Goal: Task Accomplishment & Management: Use online tool/utility

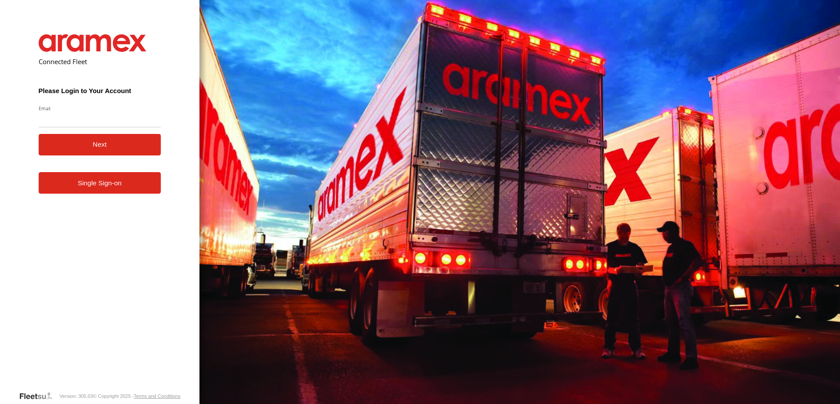
type input "**********"
click at [98, 153] on button "Next" at bounding box center [100, 145] width 123 height 22
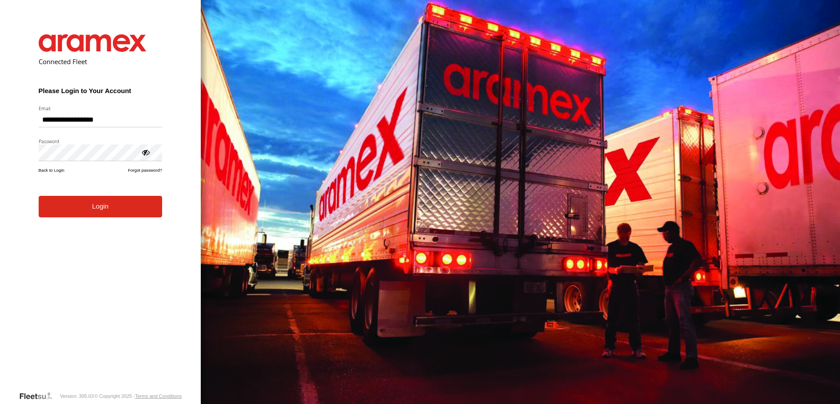
click at [91, 217] on button "Login" at bounding box center [100, 207] width 123 height 22
click at [91, 212] on button "Login" at bounding box center [100, 207] width 123 height 22
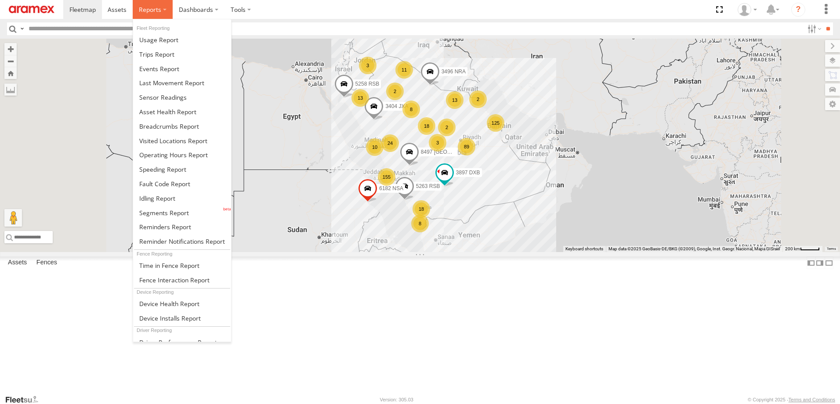
click at [158, 7] on span at bounding box center [150, 9] width 22 height 8
click at [177, 128] on span at bounding box center [169, 126] width 60 height 8
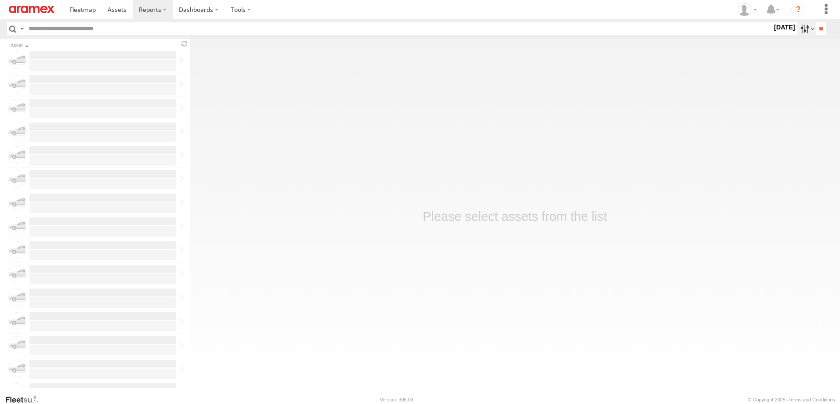
click at [798, 31] on label at bounding box center [806, 28] width 19 height 13
click at [0, 0] on label at bounding box center [0, 0] width 0 height 0
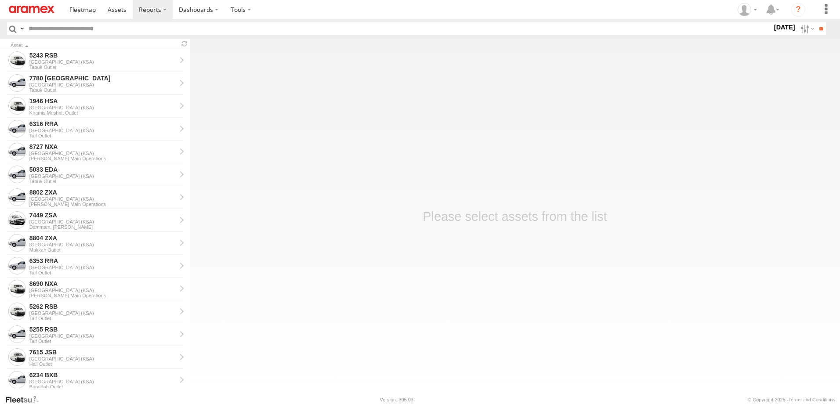
click at [0, 0] on label at bounding box center [0, 0] width 0 height 0
click at [62, 24] on input "text" at bounding box center [385, 28] width 720 height 13
paste input "********"
type input "********"
click at [816, 28] on input "**" at bounding box center [821, 28] width 10 height 13
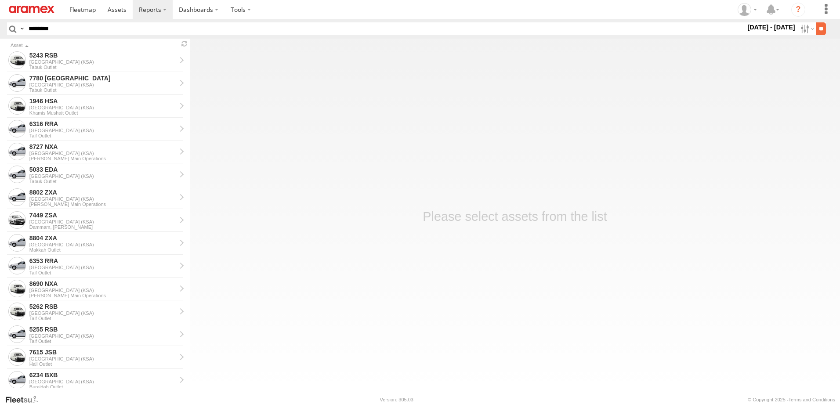
scroll to position [0, 0]
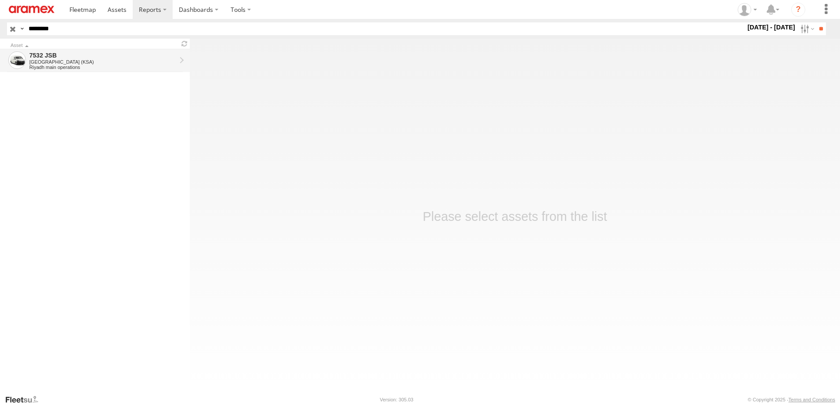
click at [76, 50] on link "7532 JSB Saudi Arabia (KSA) Riyadh main operations" at bounding box center [95, 60] width 190 height 23
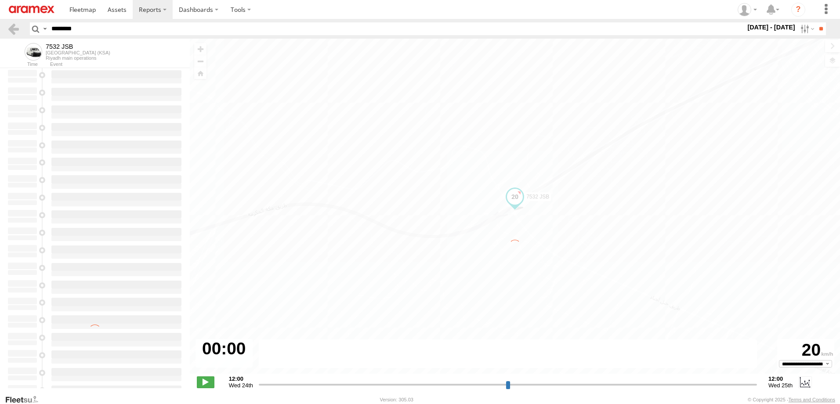
type input "**********"
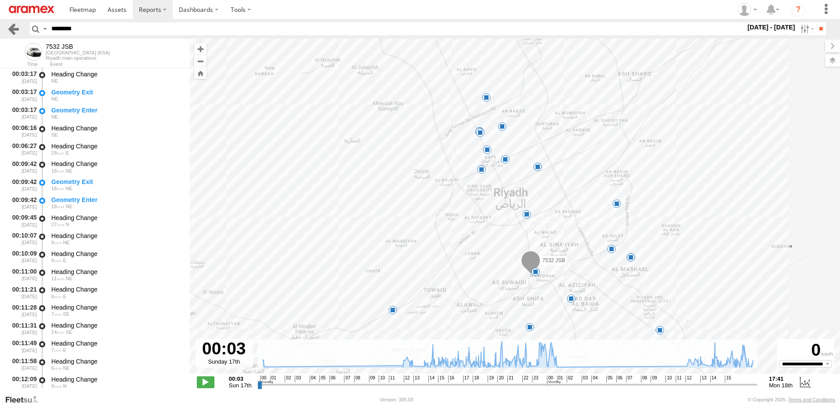
drag, startPoint x: 102, startPoint y: 33, endPoint x: 12, endPoint y: 32, distance: 90.5
click at [0, 29] on html at bounding box center [420, 202] width 840 height 404
paste input "text"
type input "********"
click at [816, 31] on input "**" at bounding box center [821, 28] width 10 height 13
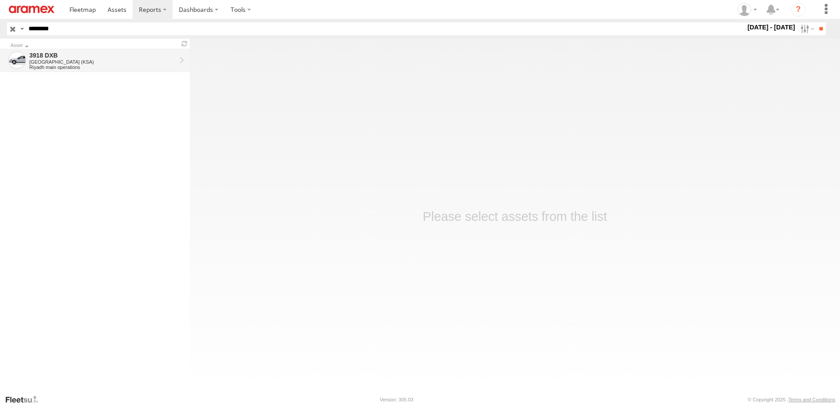
click at [63, 56] on div "3918 DXB" at bounding box center [102, 55] width 147 height 8
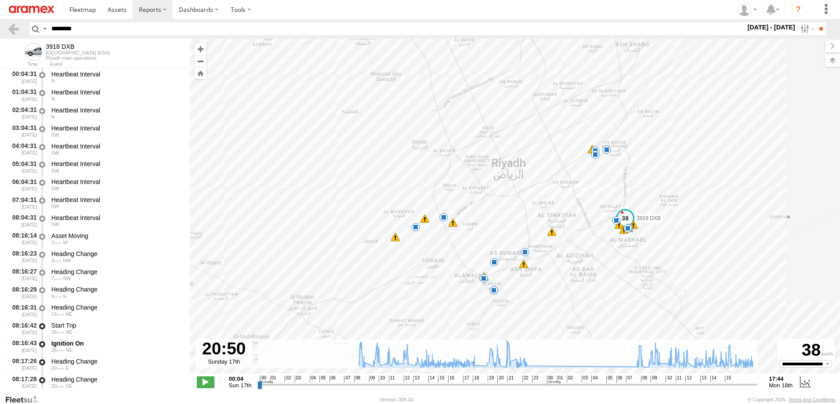
drag, startPoint x: 491, startPoint y: 384, endPoint x: 506, endPoint y: 387, distance: 15.8
click at [506, 387] on input "range" at bounding box center [507, 384] width 500 height 8
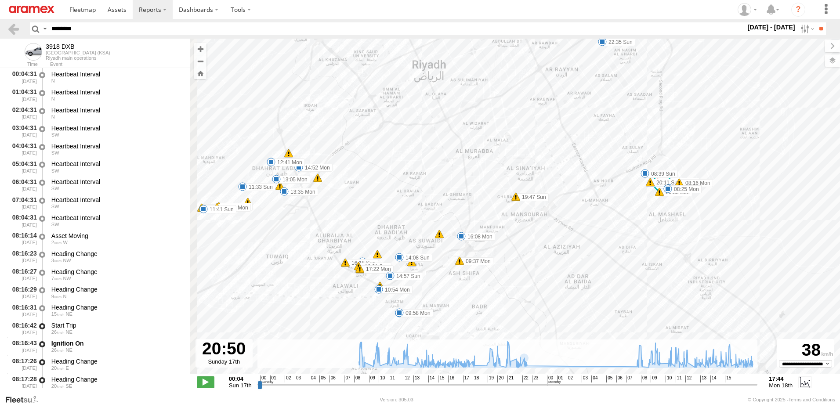
drag, startPoint x: 616, startPoint y: 288, endPoint x: 632, endPoint y: 238, distance: 52.8
click at [632, 238] on div "3918 DXB 08:39 Sun 08:50 Sun 10:14 Sun 12:31 Sun 19:47 Sun 20:11 Sun 20:16 Sun …" at bounding box center [515, 211] width 650 height 344
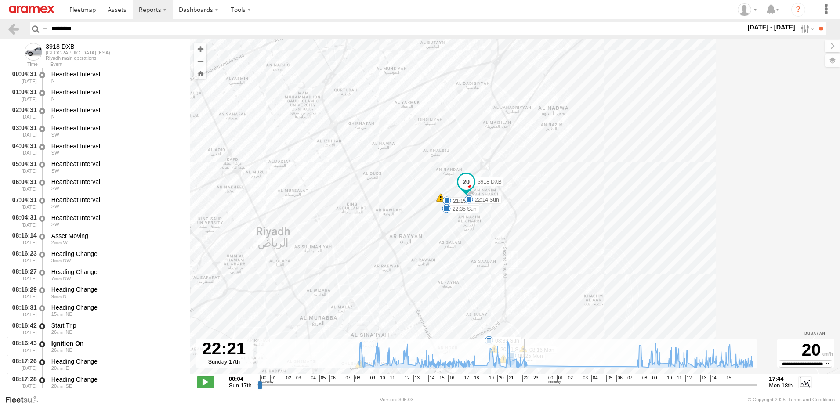
drag, startPoint x: 507, startPoint y: 385, endPoint x: 479, endPoint y: 255, distance: 133.3
click at [524, 380] on input "range" at bounding box center [507, 384] width 500 height 8
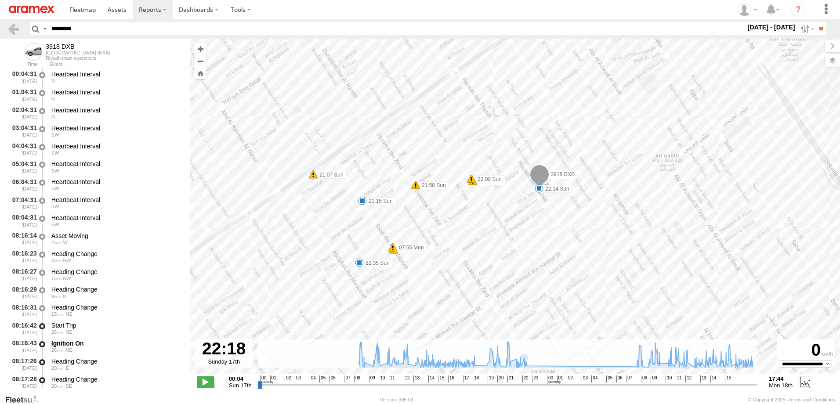
drag, startPoint x: 398, startPoint y: 174, endPoint x: 424, endPoint y: 197, distance: 35.1
click at [424, 197] on div "3918 DXB 08:39 Sun 08:50 Sun 10:14 Sun 12:31 Sun 19:47 Sun 20:11 Sun 20:16 Sun …" at bounding box center [515, 211] width 650 height 344
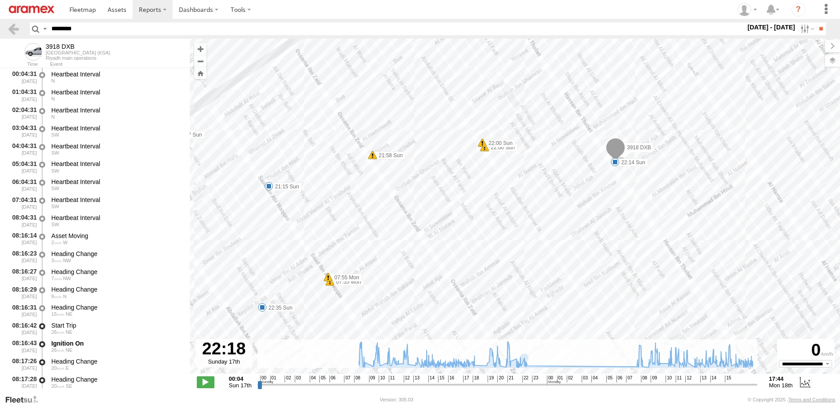
drag, startPoint x: 470, startPoint y: 252, endPoint x: 512, endPoint y: 266, distance: 44.3
click at [483, 248] on div "3918 DXB 08:39 Sun 08:50 Sun 10:14 Sun 12:31 Sun 19:47 Sun 20:11 Sun 20:16 Sun …" at bounding box center [515, 211] width 650 height 344
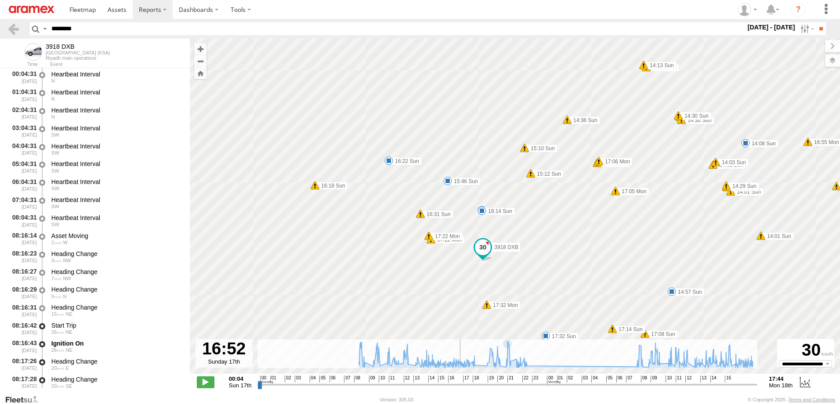
drag, startPoint x: 513, startPoint y: 386, endPoint x: 459, endPoint y: 386, distance: 53.6
click at [459, 386] on input "range" at bounding box center [507, 384] width 500 height 8
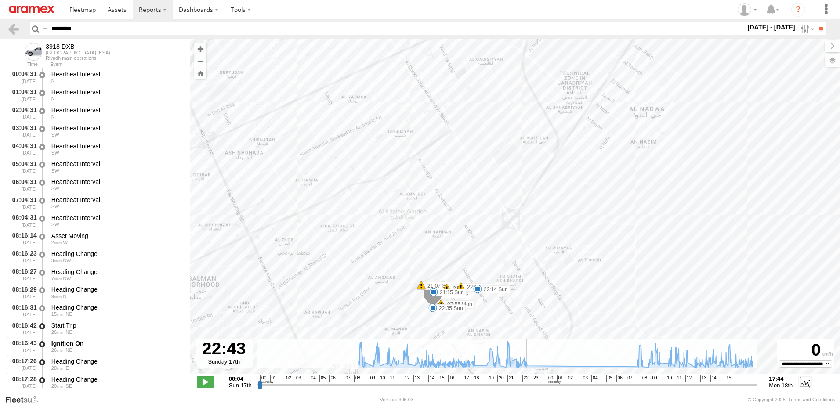
drag, startPoint x: 510, startPoint y: 385, endPoint x: 527, endPoint y: 382, distance: 16.6
click at [528, 389] on input "range" at bounding box center [507, 384] width 500 height 8
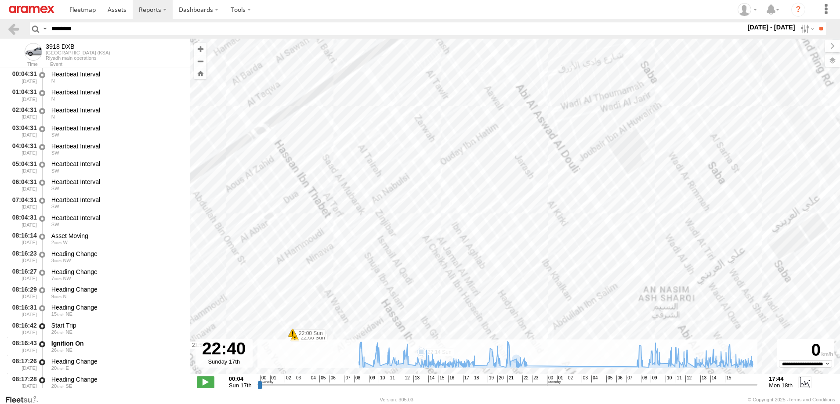
drag, startPoint x: 471, startPoint y: 290, endPoint x: 546, endPoint y: 159, distance: 150.9
click at [546, 159] on div "3918 DXB 08:39 Sun 08:50 Sun 10:14 Sun 12:31 Sun 19:47 Sun 20:11 Sun 20:16 Sun …" at bounding box center [515, 211] width 650 height 344
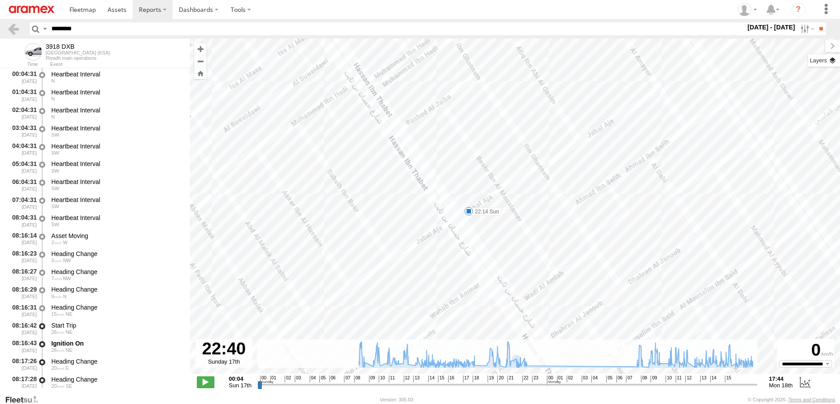
click at [830, 62] on label at bounding box center [824, 60] width 32 height 12
click at [0, 0] on div "Overlays" at bounding box center [0, 0] width 0 height 0
click at [0, 0] on span "Basemaps" at bounding box center [0, 0] width 0 height 0
click at [0, 0] on span "Satellite + Roadmap" at bounding box center [0, 0] width 0 height 0
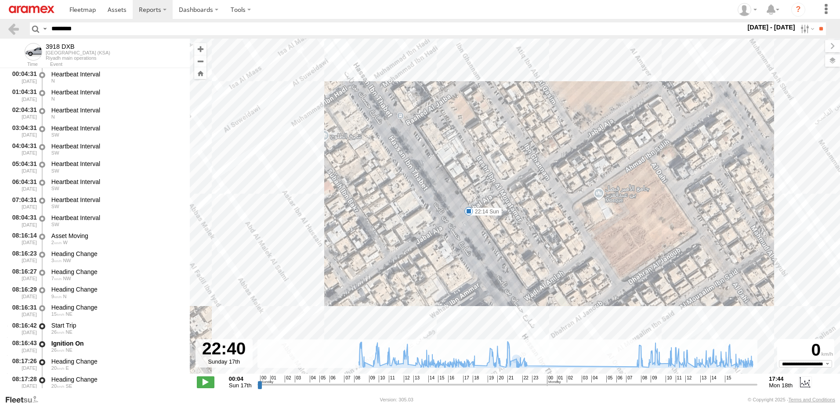
click at [0, 0] on span "Basemaps" at bounding box center [0, 0] width 0 height 0
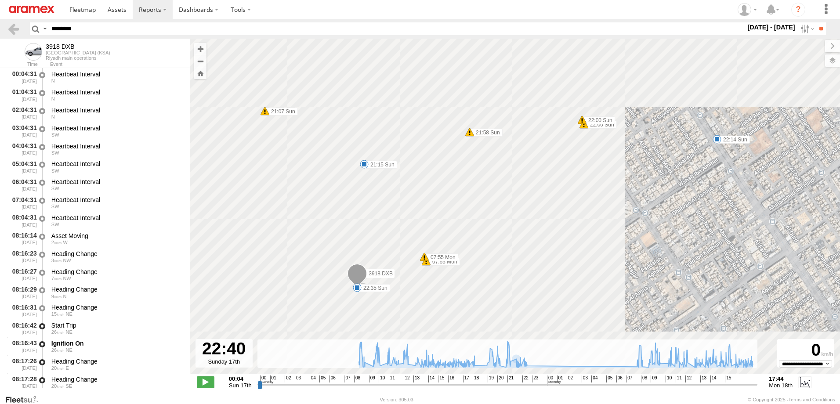
drag, startPoint x: 447, startPoint y: 194, endPoint x: 671, endPoint y: 157, distance: 227.1
click at [671, 157] on div "3918 DXB 08:39 Sun 08:50 Sun 10:14 Sun 12:31 Sun 19:47 Sun 20:11 Sun 20:16 Sun …" at bounding box center [515, 211] width 650 height 344
click at [663, 166] on div "3918 DXB 08:39 Sun 08:50 Sun 10:14 Sun 12:31 Sun 19:47 Sun 20:11 Sun 20:16 Sun …" at bounding box center [515, 211] width 650 height 344
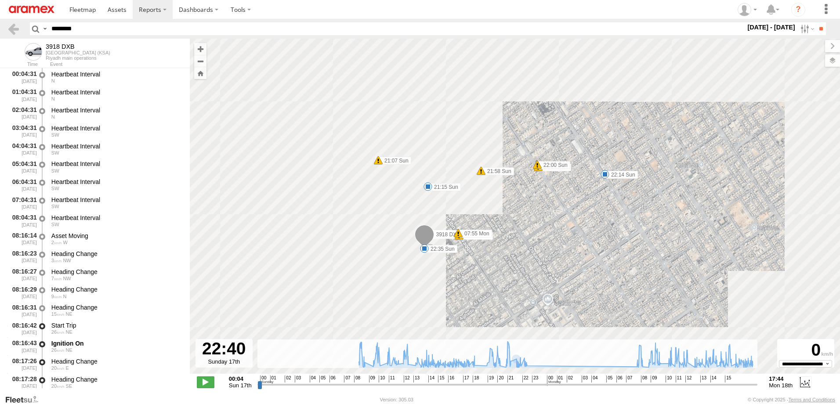
drag, startPoint x: 560, startPoint y: 193, endPoint x: 478, endPoint y: 203, distance: 82.4
click at [479, 203] on div "3918 DXB 08:39 Sun 08:50 Sun 10:14 Sun 12:31 Sun 19:47 Sun 20:11 Sun 20:16 Sun …" at bounding box center [515, 211] width 650 height 344
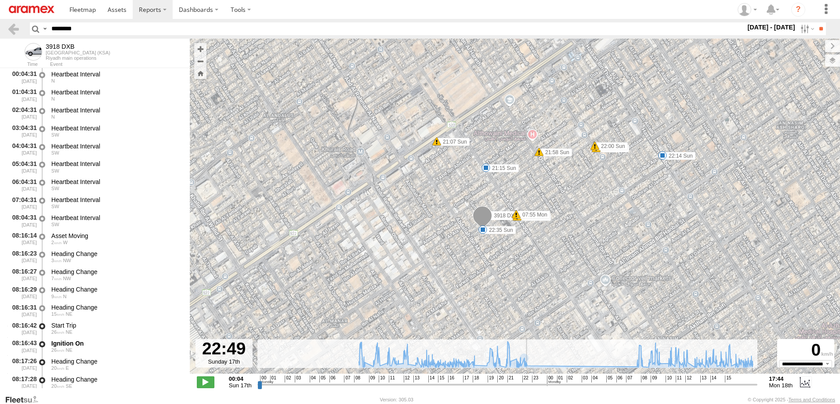
drag, startPoint x: 534, startPoint y: 385, endPoint x: 530, endPoint y: 391, distance: 7.3
type input "**********"
click at [530, 389] on input "range" at bounding box center [507, 384] width 500 height 8
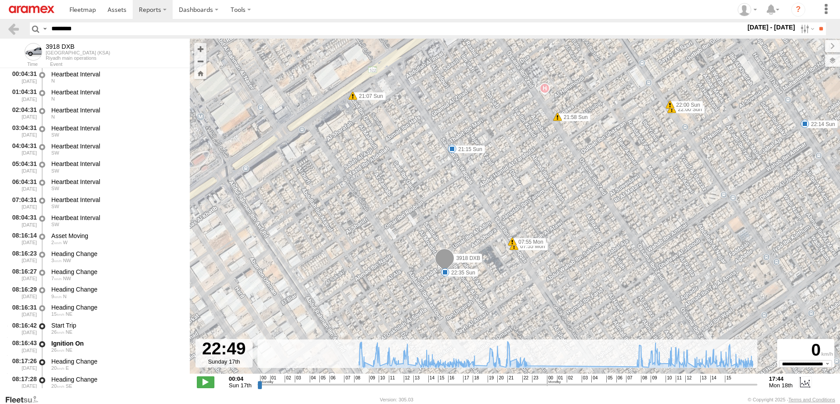
drag, startPoint x: 509, startPoint y: 193, endPoint x: 536, endPoint y: 208, distance: 30.9
click at [536, 208] on div "3918 DXB 08:39 Sun 08:50 Sun 10:14 Sun 12:31 Sun 19:47 Sun 20:11 Sun 20:16 Sun …" at bounding box center [515, 211] width 650 height 344
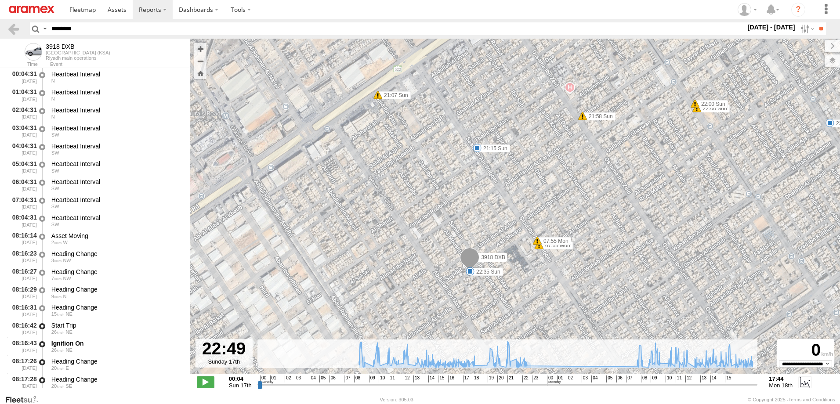
drag, startPoint x: 101, startPoint y: 28, endPoint x: 4, endPoint y: 27, distance: 97.1
click at [0, 27] on html at bounding box center [420, 202] width 840 height 404
paste input "text"
type input "********"
click at [816, 22] on input "**" at bounding box center [821, 28] width 10 height 13
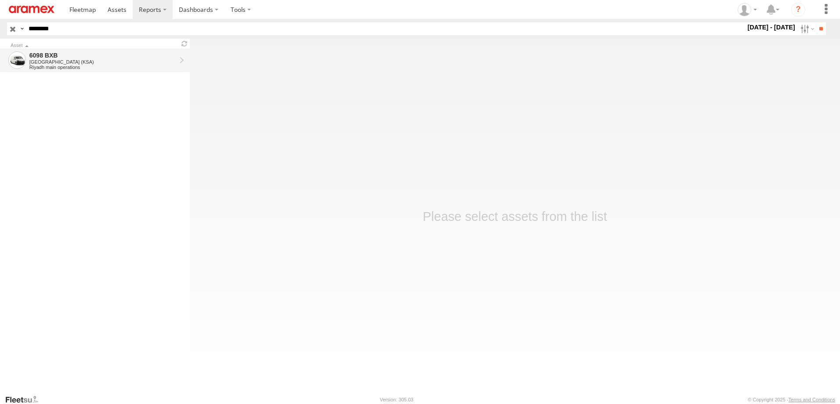
click at [124, 65] on div "Riyadh main operations" at bounding box center [102, 67] width 147 height 5
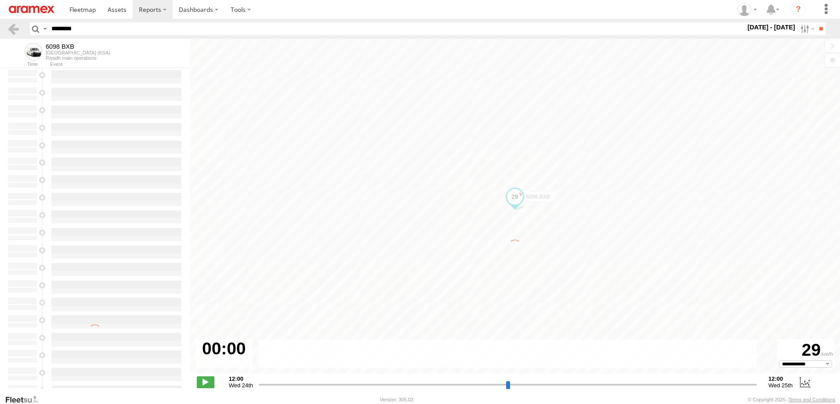
select select "**********"
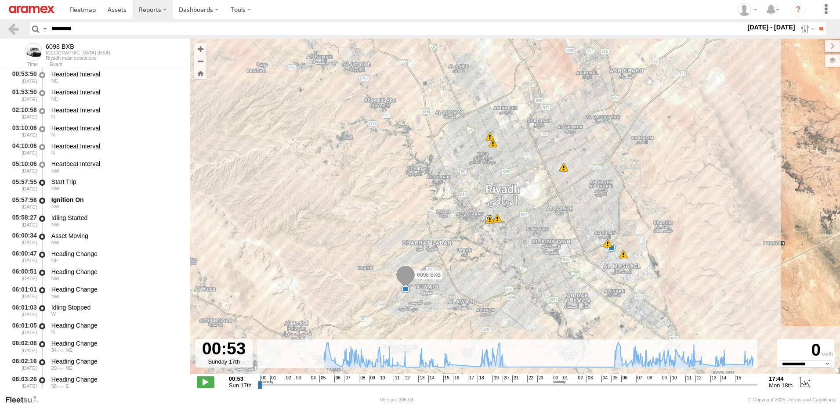
click at [497, 379] on span "19" at bounding box center [495, 379] width 6 height 7
click at [496, 381] on input "range" at bounding box center [507, 384] width 500 height 8
drag, startPoint x: 496, startPoint y: 381, endPoint x: 533, endPoint y: 327, distance: 65.6
click at [489, 382] on input "range" at bounding box center [507, 384] width 500 height 8
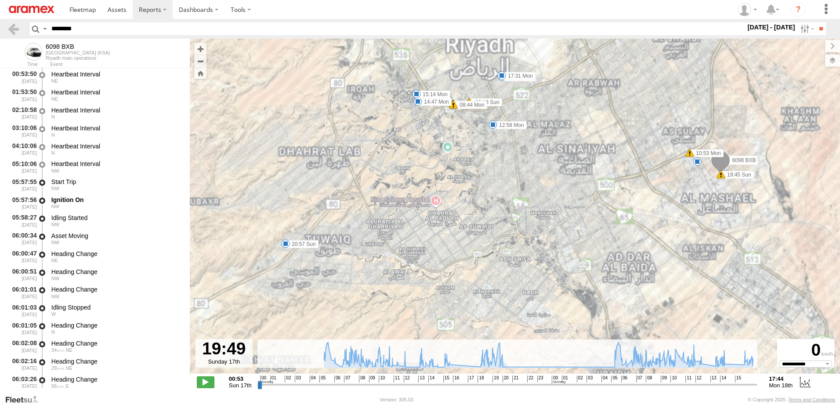
drag, startPoint x: 575, startPoint y: 262, endPoint x: 591, endPoint y: 215, distance: 49.3
click at [591, 215] on div "6098 BXB 09:13 Sun 19:45 Sun 20:57 Sun 08:25 Mon 08:44 Mon 10:00 Mon 10:01 Mon …" at bounding box center [515, 211] width 650 height 344
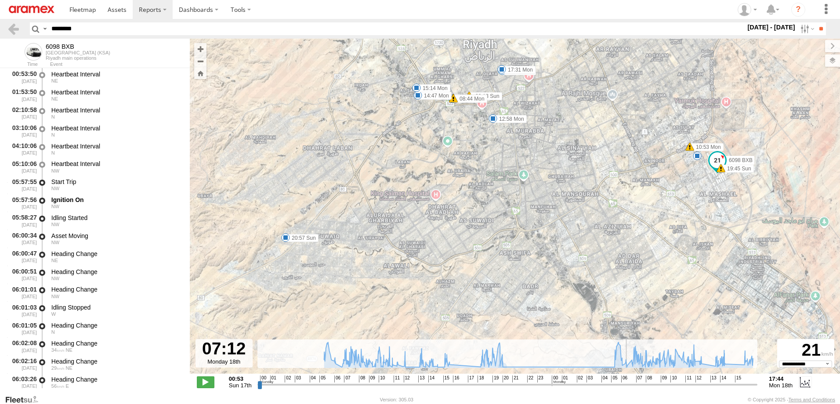
drag, startPoint x: 487, startPoint y: 387, endPoint x: 627, endPoint y: 385, distance: 139.7
click at [627, 385] on input "range" at bounding box center [507, 384] width 500 height 8
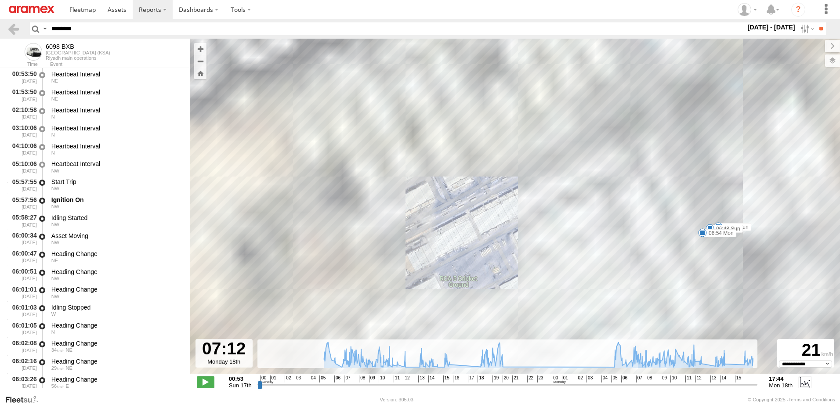
drag, startPoint x: 775, startPoint y: 220, endPoint x: 701, endPoint y: 196, distance: 77.4
click at [708, 192] on div "6098 BXB 09:13 Sun 19:45 Sun 20:57 Sun 08:25 Mon 08:44 Mon 10:00 Mon 10:01 Mon …" at bounding box center [515, 211] width 650 height 344
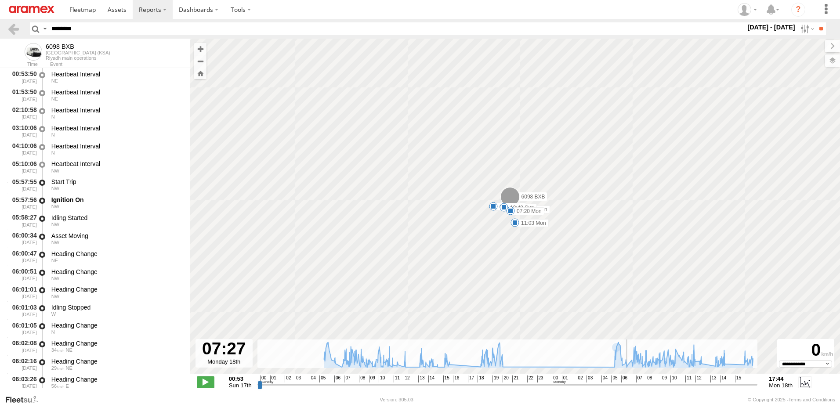
drag, startPoint x: 626, startPoint y: 386, endPoint x: 630, endPoint y: 382, distance: 5.3
type input "**********"
click at [630, 382] on input "range" at bounding box center [507, 384] width 500 height 8
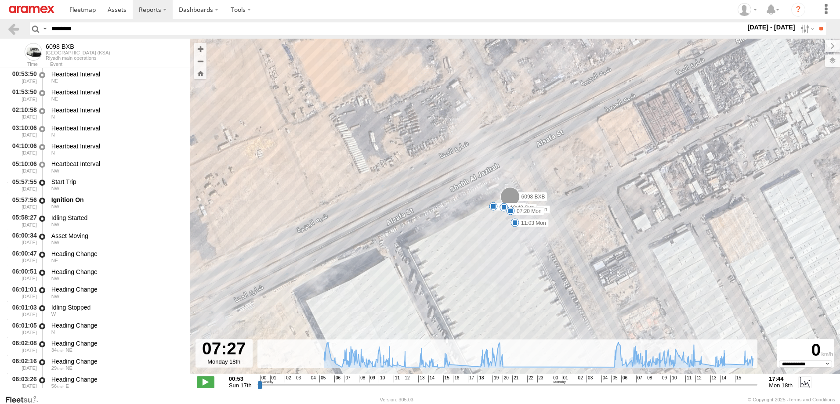
drag, startPoint x: 94, startPoint y: 29, endPoint x: 21, endPoint y: 32, distance: 73.9
click at [21, 32] on header "Search Query Asset ID Asset Label Registration Manufacturer Model VIN Job ID" at bounding box center [420, 29] width 840 height 20
paste input "text"
type input "********"
click at [816, 22] on input "**" at bounding box center [821, 28] width 10 height 13
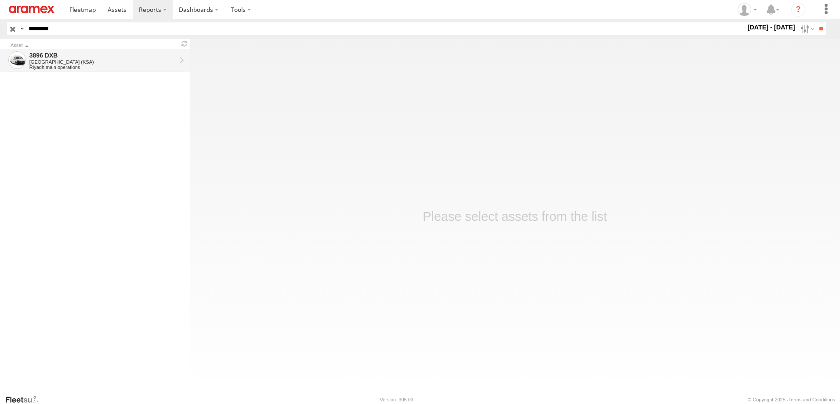
click at [75, 54] on div "3896 DXB" at bounding box center [102, 55] width 147 height 8
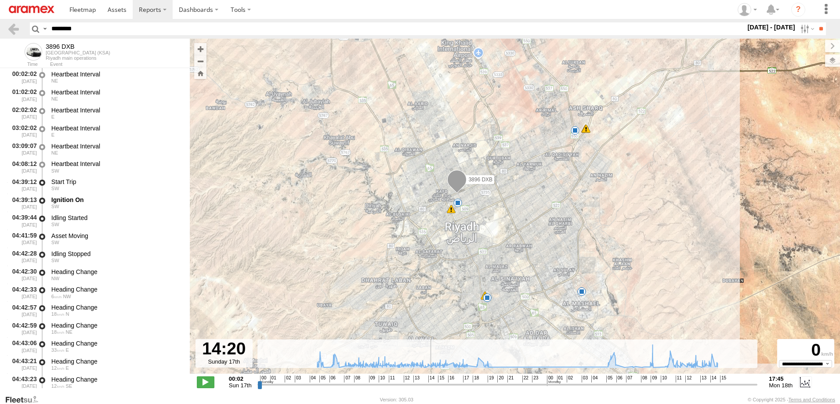
drag, startPoint x: 429, startPoint y: 381, endPoint x: 435, endPoint y: 384, distance: 6.7
click at [435, 384] on input "range" at bounding box center [507, 384] width 500 height 8
drag, startPoint x: 440, startPoint y: 385, endPoint x: 476, endPoint y: 400, distance: 38.8
click at [476, 389] on input "range" at bounding box center [507, 384] width 500 height 8
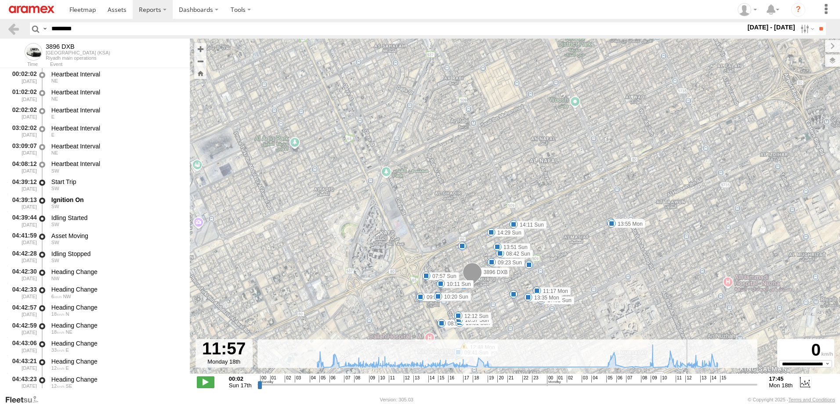
drag, startPoint x: 476, startPoint y: 384, endPoint x: 686, endPoint y: 376, distance: 210.1
click at [686, 380] on input "range" at bounding box center [507, 384] width 500 height 8
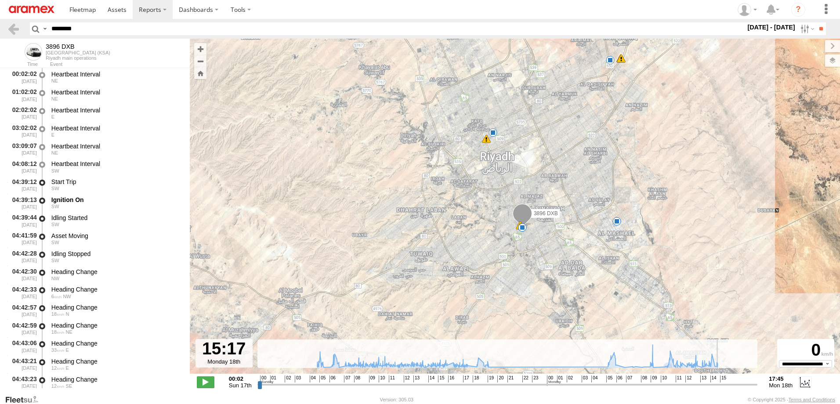
drag, startPoint x: 686, startPoint y: 386, endPoint x: 735, endPoint y: 369, distance: 51.8
type input "**********"
click at [725, 381] on input "range" at bounding box center [507, 384] width 500 height 8
drag, startPoint x: 107, startPoint y: 29, endPoint x: -2, endPoint y: 28, distance: 109.0
click at [0, 28] on html at bounding box center [420, 202] width 840 height 404
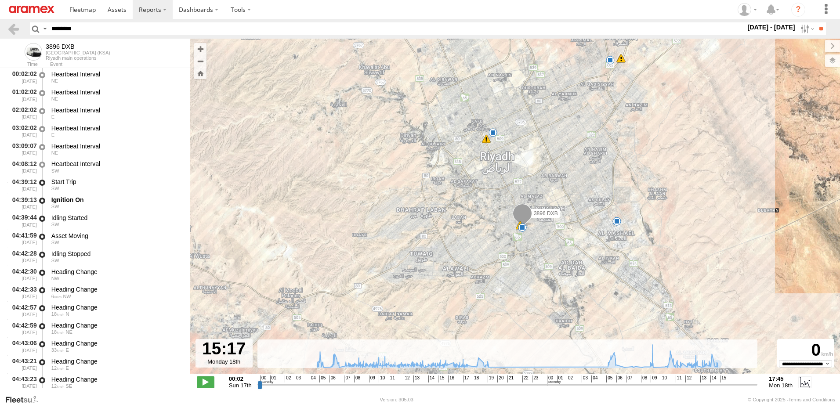
paste input "text"
type input "********"
click at [816, 22] on input "**" at bounding box center [821, 28] width 10 height 13
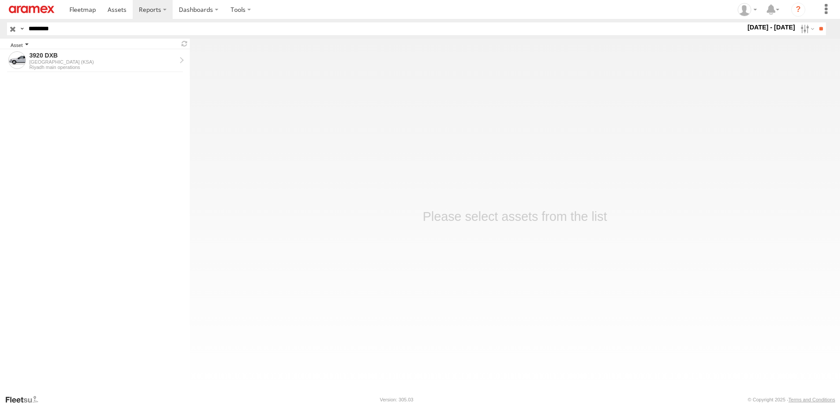
click at [33, 46] on div "Asset" at bounding box center [93, 45] width 165 height 4
click at [35, 71] on div "3920 DXB [GEOGRAPHIC_DATA] ([GEOGRAPHIC_DATA]) [GEOGRAPHIC_DATA] main operations" at bounding box center [102, 60] width 149 height 21
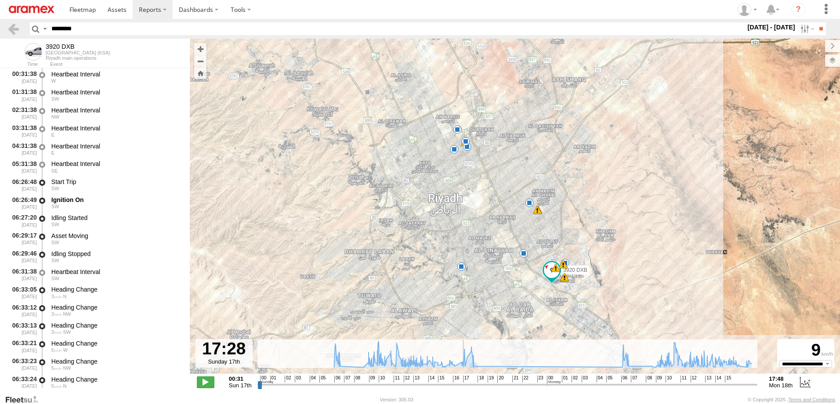
click at [463, 384] on input "range" at bounding box center [507, 384] width 500 height 8
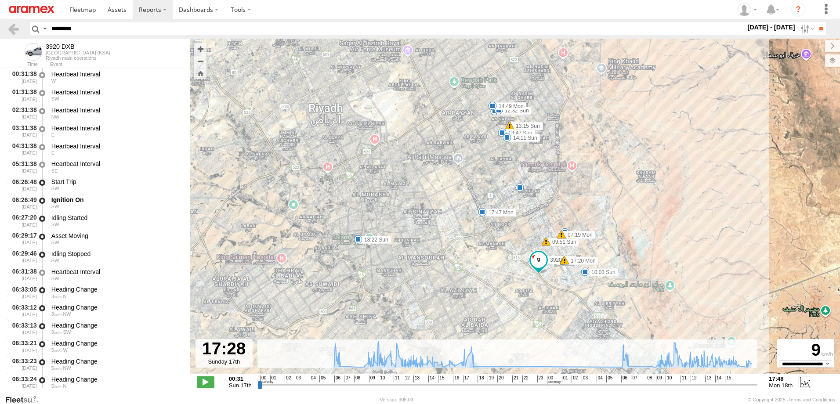
drag, startPoint x: 539, startPoint y: 274, endPoint x: 511, endPoint y: 249, distance: 37.7
click at [511, 249] on div "3920 DXB 09:51 Sun 11:31 Sun 13:14 Sun 13:15 Sun 17:24 Sun 18:22 Sun 07:19 Mon …" at bounding box center [515, 211] width 650 height 344
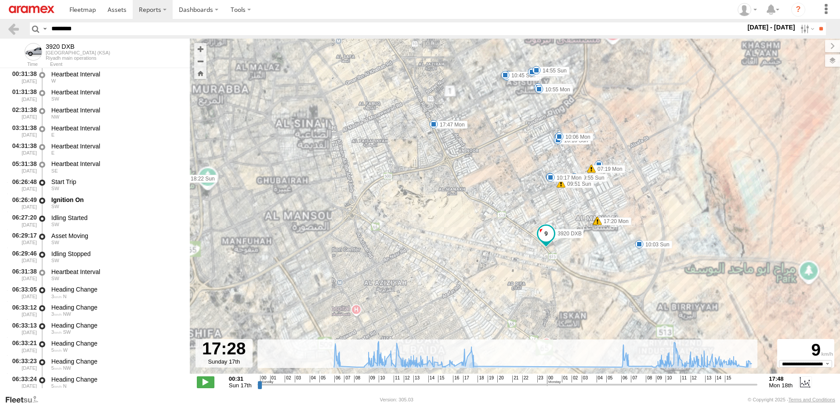
drag, startPoint x: 539, startPoint y: 208, endPoint x: 547, endPoint y: 170, distance: 38.2
click at [547, 170] on div "3920 DXB 09:51 Sun 11:31 Sun 13:14 Sun 13:15 Sun 17:24 Sun 18:22 Sun 07:19 Mon …" at bounding box center [515, 211] width 650 height 344
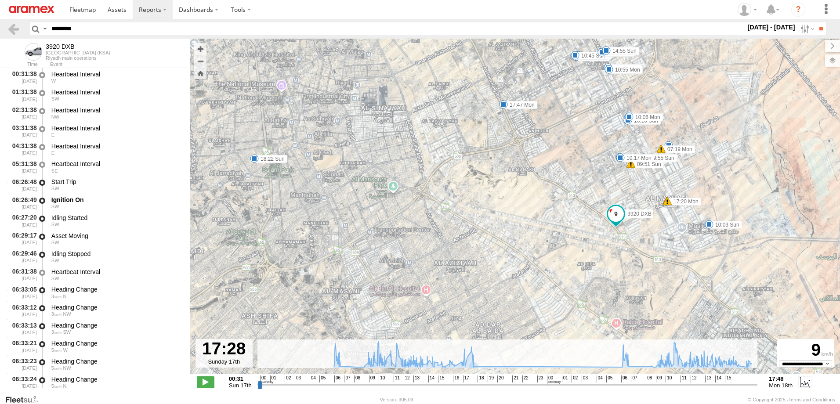
drag, startPoint x: 527, startPoint y: 239, endPoint x: 604, endPoint y: 220, distance: 79.2
click at [604, 220] on div "3920 DXB 09:51 Sun 11:31 Sun 13:14 Sun 13:15 Sun 17:24 Sun 18:22 Sun 07:19 Mon …" at bounding box center [515, 211] width 650 height 344
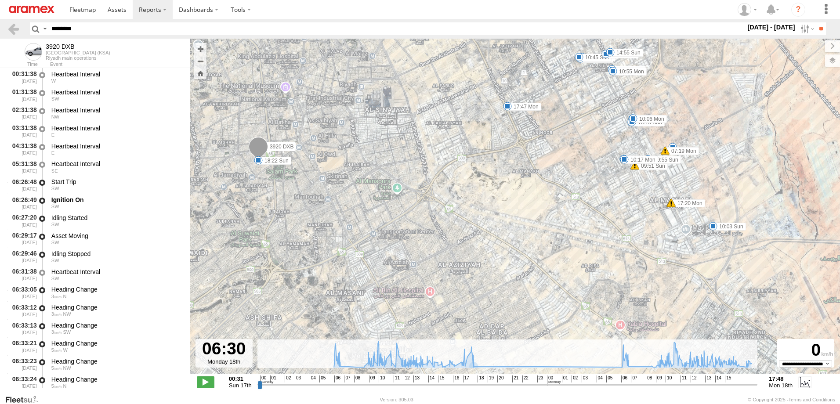
drag, startPoint x: 461, startPoint y: 384, endPoint x: 619, endPoint y: 377, distance: 158.3
click at [619, 380] on input "range" at bounding box center [507, 384] width 500 height 8
drag, startPoint x: 619, startPoint y: 384, endPoint x: 465, endPoint y: 377, distance: 153.9
type input "**********"
click at [465, 380] on input "range" at bounding box center [507, 384] width 500 height 8
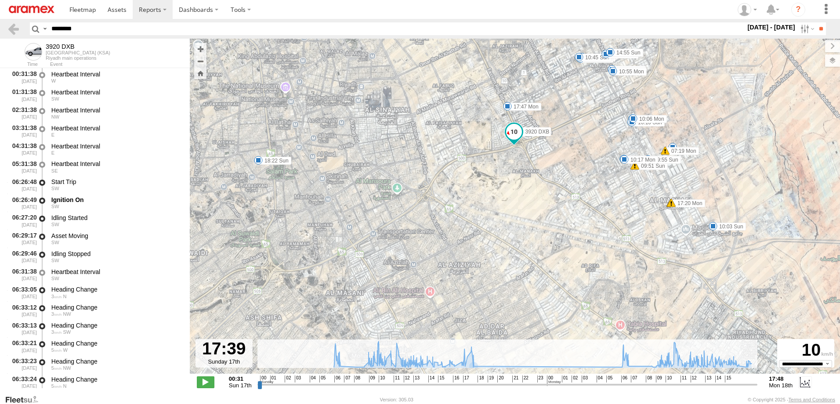
drag, startPoint x: 30, startPoint y: 29, endPoint x: -2, endPoint y: 30, distance: 31.6
click at [0, 30] on html at bounding box center [420, 202] width 840 height 404
paste input "text"
type input "********"
click at [816, 29] on input "**" at bounding box center [821, 28] width 10 height 13
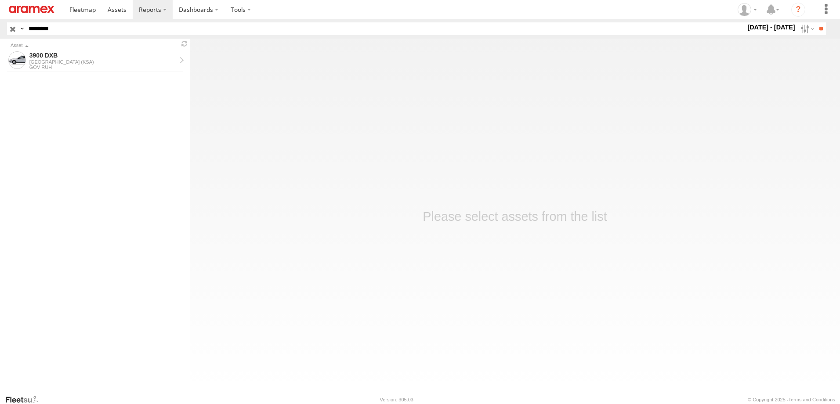
drag, startPoint x: 89, startPoint y: 33, endPoint x: 106, endPoint y: 39, distance: 17.8
click at [106, 39] on body "?" at bounding box center [420, 202] width 840 height 404
click at [94, 59] on div "[GEOGRAPHIC_DATA] (KSA)" at bounding box center [102, 61] width 147 height 5
drag, startPoint x: 80, startPoint y: 26, endPoint x: 0, endPoint y: 22, distance: 79.7
click at [0, 22] on html at bounding box center [420, 202] width 840 height 404
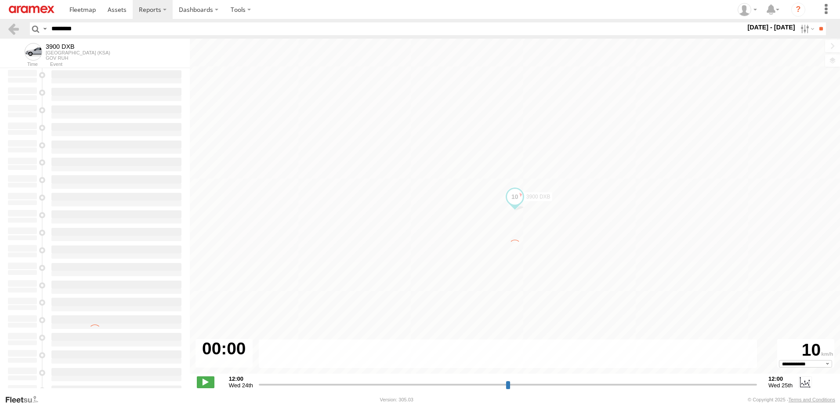
drag, startPoint x: 69, startPoint y: 26, endPoint x: 34, endPoint y: 24, distance: 34.8
click at [36, 24] on div "Search Query Asset ID Asset Label Registration Manufacturer Model VIN Job ID" at bounding box center [423, 28] width 786 height 13
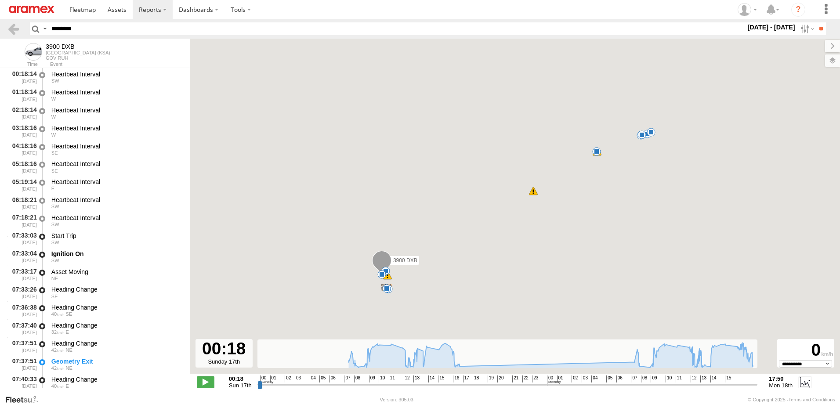
type input "**********"
paste input "text"
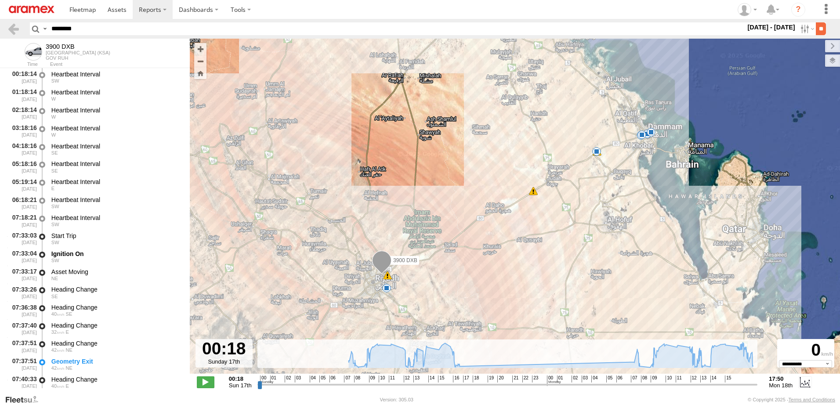
type input "********"
click at [816, 31] on input "**" at bounding box center [821, 28] width 10 height 13
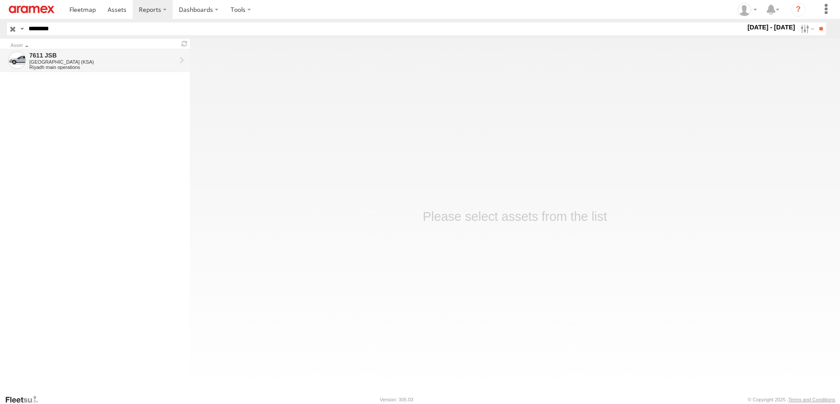
click at [111, 58] on div "7611 JSB" at bounding box center [102, 55] width 147 height 8
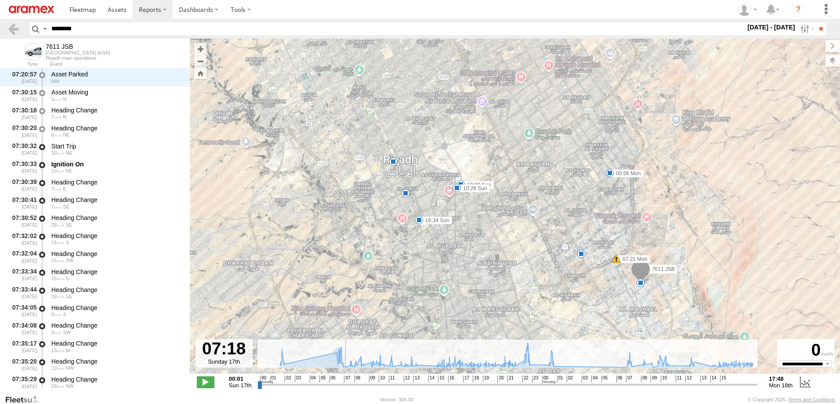
drag, startPoint x: 260, startPoint y: 387, endPoint x: 539, endPoint y: 296, distance: 293.1
click at [349, 380] on input "range" at bounding box center [507, 384] width 500 height 8
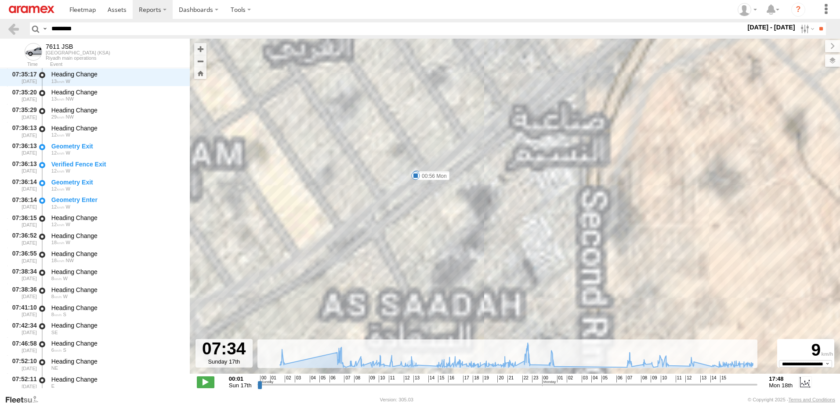
drag, startPoint x: 652, startPoint y: 173, endPoint x: 629, endPoint y: 117, distance: 60.6
click at [629, 118] on div "7611 JSB 01:58 Sun 10:09 Sun 10:26 Sun 16:34 Sun 00:56 Mon 07:21 Mon" at bounding box center [515, 211] width 650 height 344
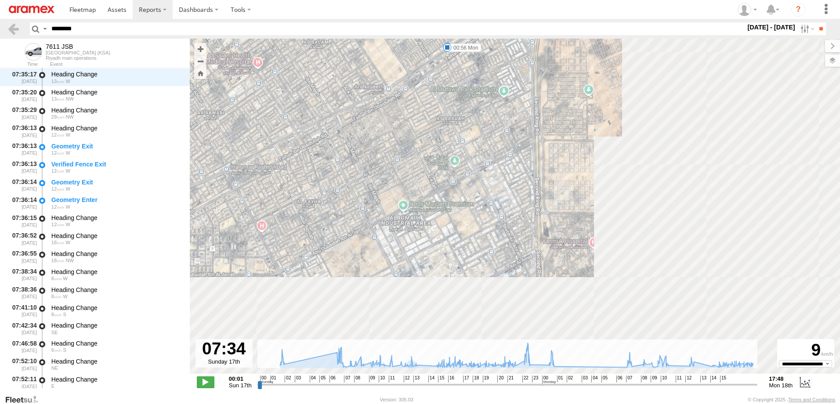
drag, startPoint x: 625, startPoint y: 265, endPoint x: 557, endPoint y: 95, distance: 183.6
click at [557, 95] on div "7611 JSB 01:58 Sun 10:09 Sun 10:26 Sun 16:34 Sun 00:56 Mon 07:21 Mon" at bounding box center [515, 211] width 650 height 344
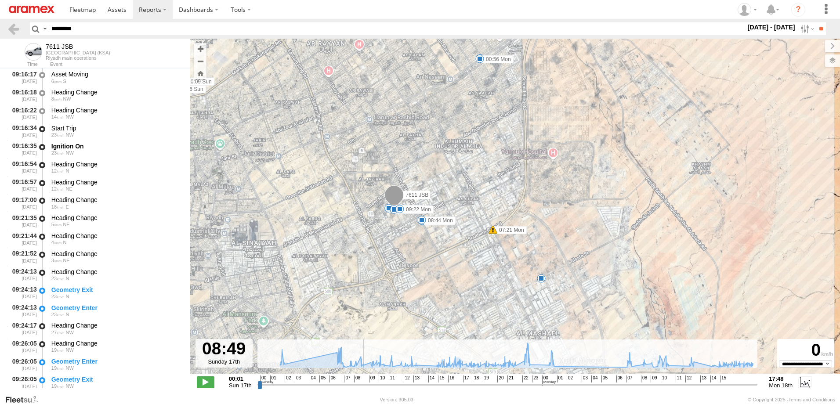
drag, startPoint x: 348, startPoint y: 386, endPoint x: 434, endPoint y: 374, distance: 86.4
click at [368, 382] on input "range" at bounding box center [507, 384] width 500 height 8
click at [601, 386] on input "range" at bounding box center [507, 384] width 500 height 8
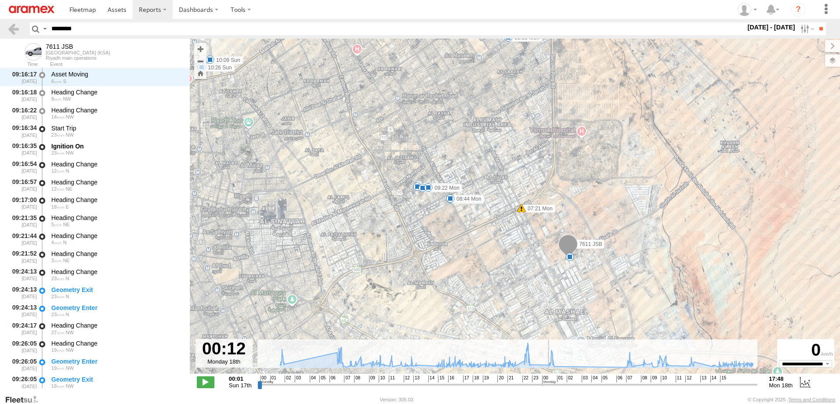
drag, startPoint x: 601, startPoint y: 386, endPoint x: 540, endPoint y: 382, distance: 60.3
type input "**********"
click at [543, 382] on input "range" at bounding box center [507, 384] width 500 height 8
drag, startPoint x: 83, startPoint y: 30, endPoint x: 25, endPoint y: 27, distance: 59.0
click at [13, 25] on header "Search Query Asset ID Asset Label Registration Manufacturer Model VIN Job ID" at bounding box center [420, 29] width 840 height 20
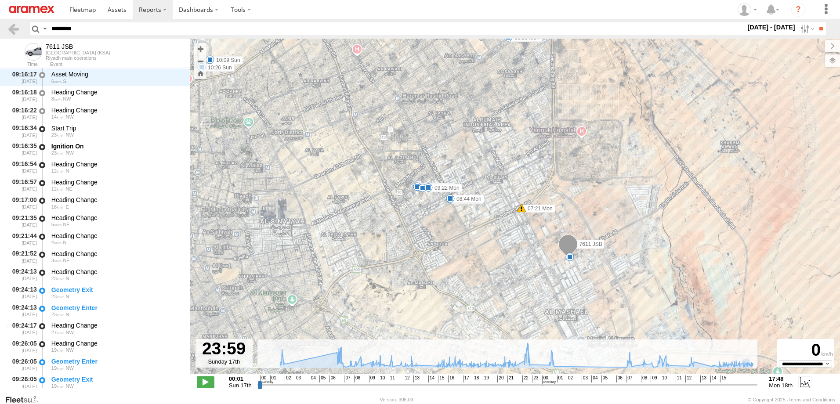
paste input "text"
type input "********"
drag, startPoint x: 810, startPoint y: 31, endPoint x: 822, endPoint y: 31, distance: 11.9
click at [822, 31] on form "Search Query Asset ID Asset Label Registration Manufacturer Model VIN Job ID" at bounding box center [428, 28] width 796 height 13
click at [822, 31] on input "**" at bounding box center [821, 28] width 10 height 13
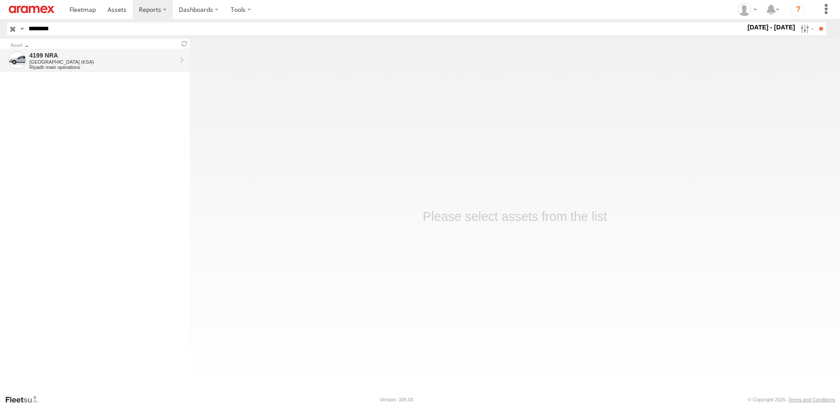
drag, startPoint x: 99, startPoint y: 58, endPoint x: 121, endPoint y: 62, distance: 22.8
click at [99, 58] on div "4199 NRA" at bounding box center [102, 55] width 147 height 8
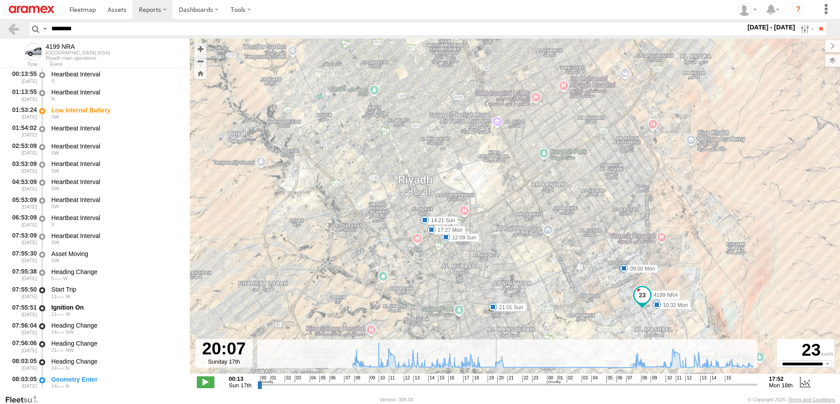
drag, startPoint x: 409, startPoint y: 386, endPoint x: 496, endPoint y: 385, distance: 86.6
click at [496, 385] on input "range" at bounding box center [507, 384] width 500 height 8
drag, startPoint x: 496, startPoint y: 385, endPoint x: 561, endPoint y: 367, distance: 67.0
click at [496, 380] on input "range" at bounding box center [507, 384] width 500 height 8
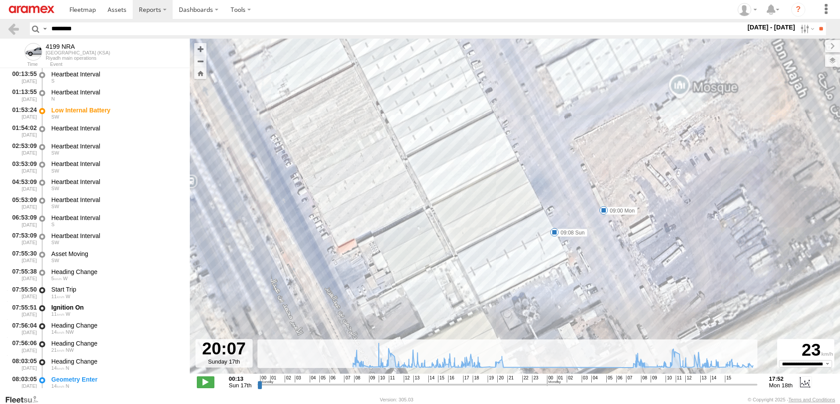
click at [442, 207] on div "4199 NRA 01:53 Sun 09:08 Sun 12:09 Sun 14:21 Sun 19:05 Sun 21:01 Sun 22:41 Sun …" at bounding box center [515, 211] width 650 height 344
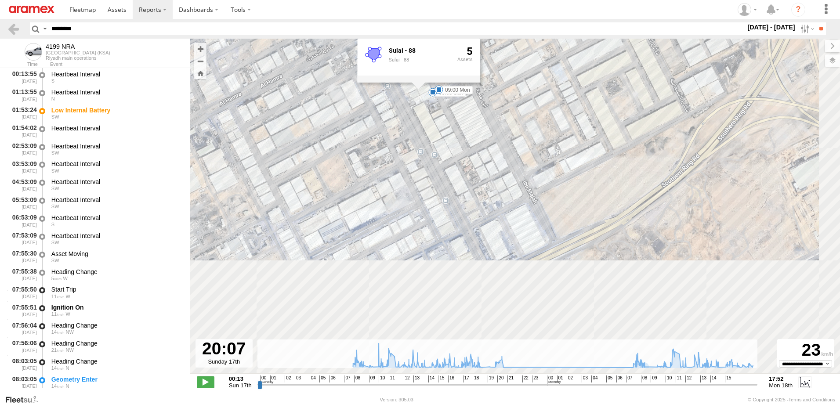
drag, startPoint x: 523, startPoint y: 288, endPoint x: 506, endPoint y: 33, distance: 255.4
click at [499, 50] on div "4199 NRA 01:53 Sun 09:08 Sun 12:09 Sun 14:21 Sun 19:05 Sun 21:01 Sun 22:41 Sun …" at bounding box center [515, 211] width 650 height 344
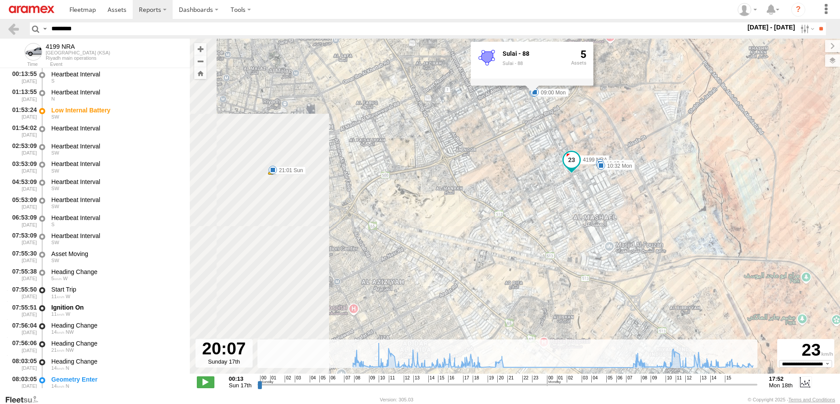
drag, startPoint x: 532, startPoint y: 192, endPoint x: 546, endPoint y: 224, distance: 35.2
click at [546, 224] on div "4199 NRA 01:53 Sun 09:08 Sun 12:09 Sun 14:21 Sun 19:05 Sun 21:01 Sun 22:41 Sun …" at bounding box center [515, 211] width 650 height 344
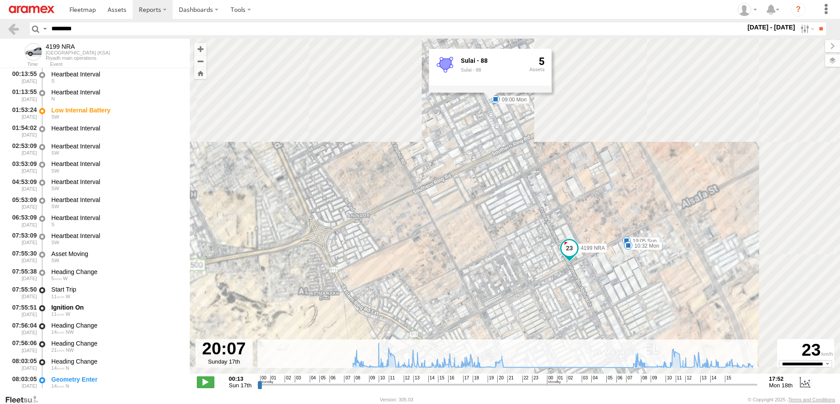
drag, startPoint x: 660, startPoint y: 252, endPoint x: 567, endPoint y: 253, distance: 92.7
click at [567, 253] on span at bounding box center [569, 248] width 16 height 16
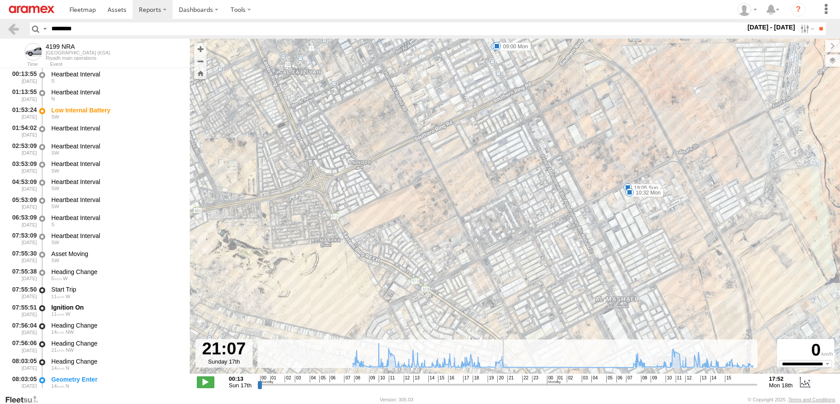
drag, startPoint x: 497, startPoint y: 387, endPoint x: 559, endPoint y: 377, distance: 63.2
type input "**********"
click at [516, 384] on input "range" at bounding box center [507, 384] width 500 height 8
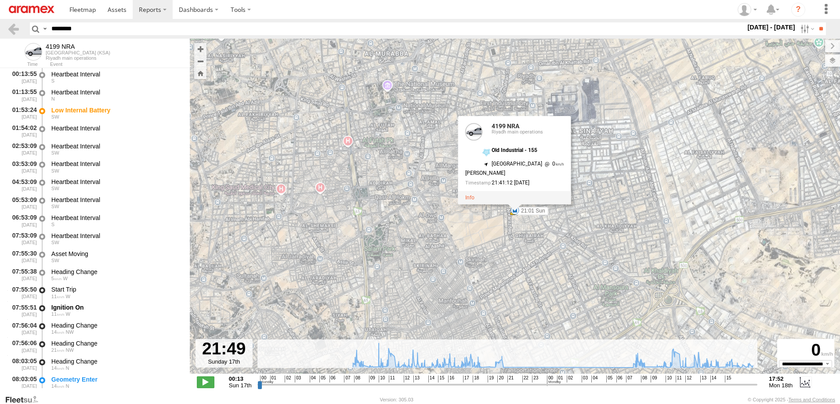
drag, startPoint x: 103, startPoint y: 32, endPoint x: 36, endPoint y: 29, distance: 66.8
click at [36, 29] on div "Search Query Asset ID Asset Label Registration Manufacturer Model VIN Job ID" at bounding box center [423, 28] width 786 height 13
paste input "text"
type input "********"
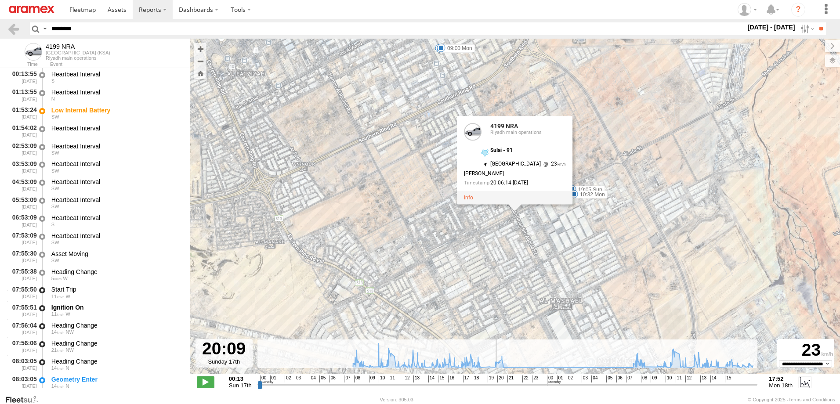
drag, startPoint x: 512, startPoint y: 387, endPoint x: 735, endPoint y: 329, distance: 230.6
click at [500, 385] on input "range" at bounding box center [507, 384] width 500 height 8
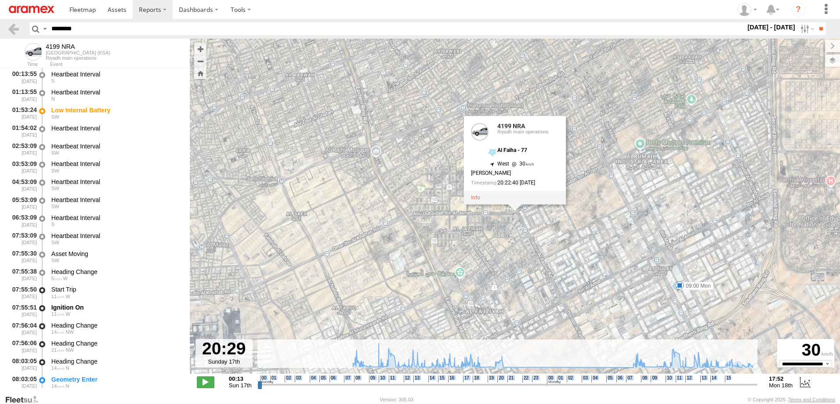
click at [499, 388] on div "**********" at bounding box center [515, 383] width 650 height 18
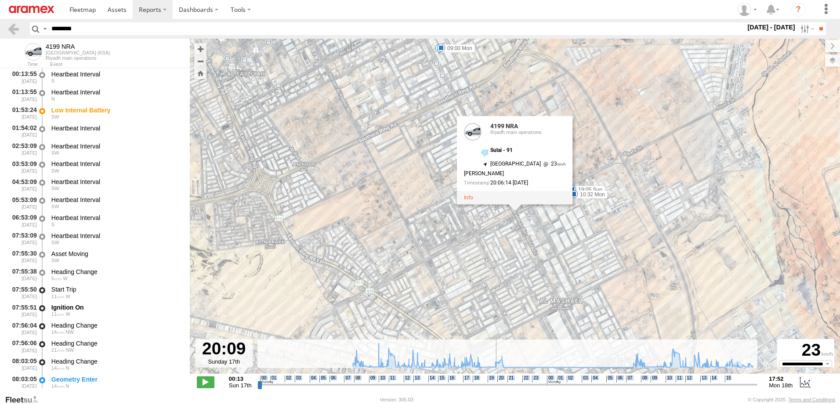
drag, startPoint x: 499, startPoint y: 388, endPoint x: 496, endPoint y: 383, distance: 5.9
type input "**********"
click at [496, 383] on input "range" at bounding box center [507, 384] width 500 height 8
click at [818, 29] on input "**" at bounding box center [821, 28] width 10 height 13
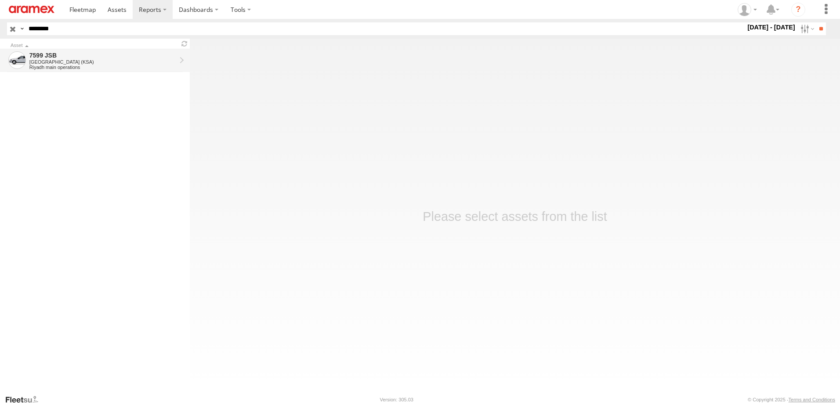
click at [101, 62] on div "[GEOGRAPHIC_DATA] (KSA)" at bounding box center [102, 61] width 147 height 5
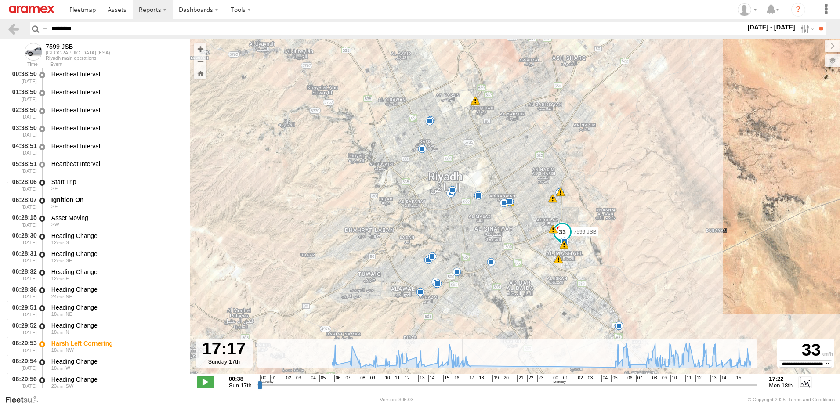
drag, startPoint x: 426, startPoint y: 385, endPoint x: 462, endPoint y: 395, distance: 37.0
click at [462, 389] on input "range" at bounding box center [507, 384] width 500 height 8
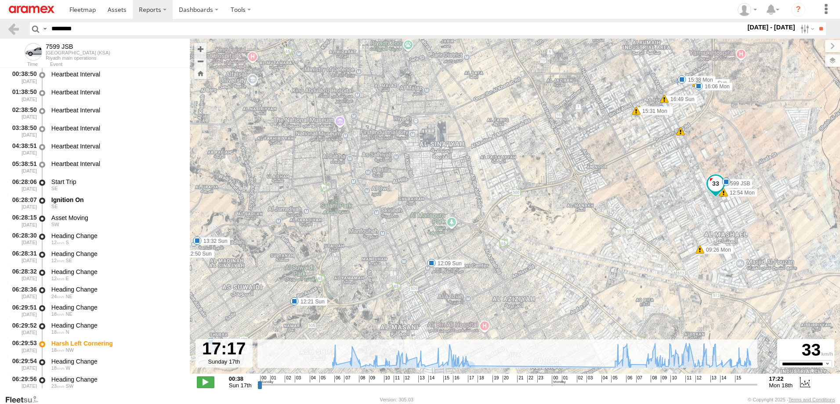
drag, startPoint x: 557, startPoint y: 248, endPoint x: 668, endPoint y: 250, distance: 111.6
click at [724, 202] on div "7599 JSB 06:29 Sun 08:51 Sun 09:29 Sun 09:40 Sun 10:16 Sun 11:06 Sun 11:11 Sun …" at bounding box center [515, 211] width 650 height 344
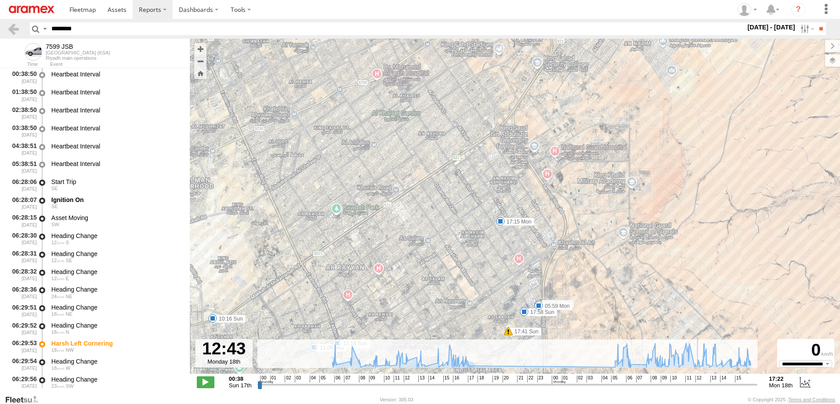
drag, startPoint x: 468, startPoint y: 387, endPoint x: 833, endPoint y: 340, distance: 368.0
type input "**********"
click at [723, 380] on input "range" at bounding box center [507, 384] width 500 height 8
